Goal: Task Accomplishment & Management: Complete application form

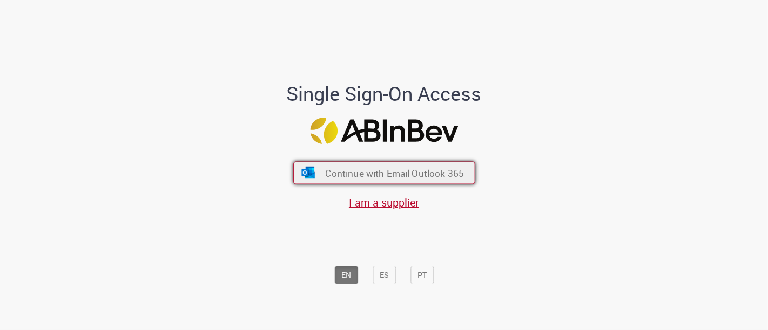
click at [371, 165] on button "Continue with Email Outlook 365" at bounding box center [384, 173] width 182 height 23
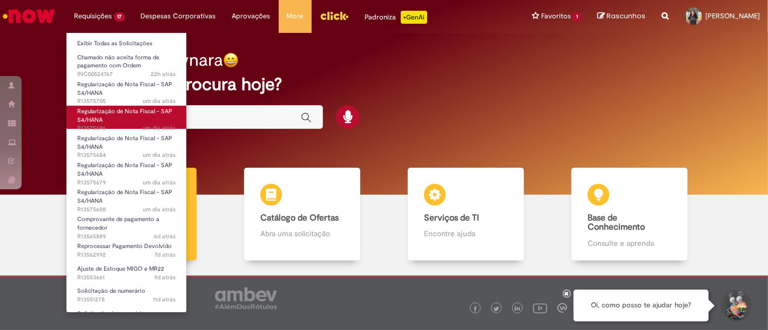
click at [118, 116] on link "Regularização de Nota Fiscal - SAP S4/HANA um dia atrás um dia atrás R13575696" at bounding box center [126, 117] width 120 height 23
click at [141, 120] on link "Regularização de Nota Fiscal - SAP S4/HANA um dia atrás um dia atrás R13575696" at bounding box center [126, 117] width 120 height 23
